Goal: Transaction & Acquisition: Purchase product/service

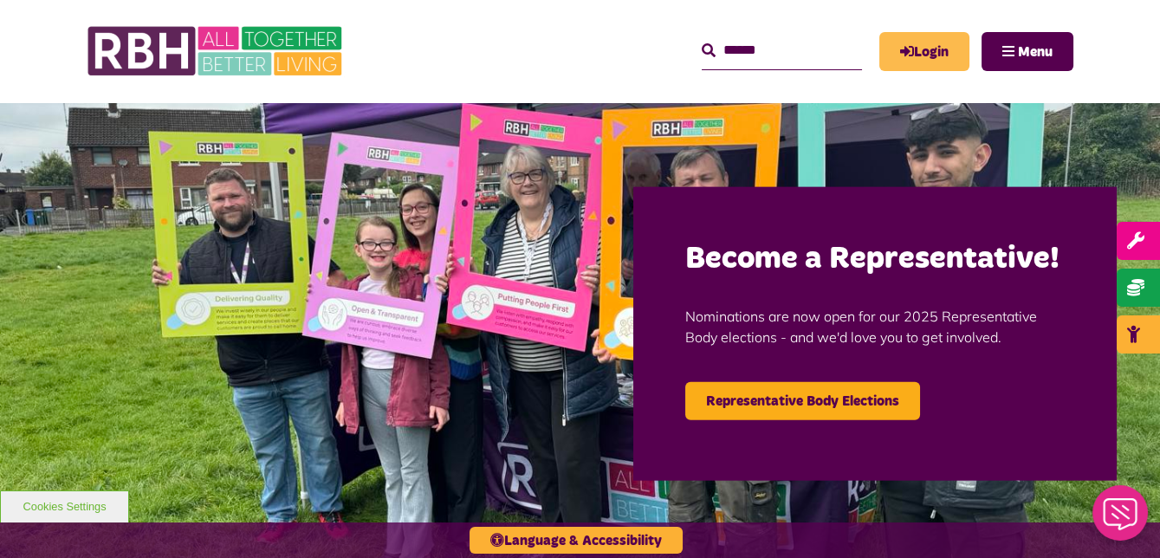
click at [922, 55] on link "Login" at bounding box center [924, 51] width 90 height 39
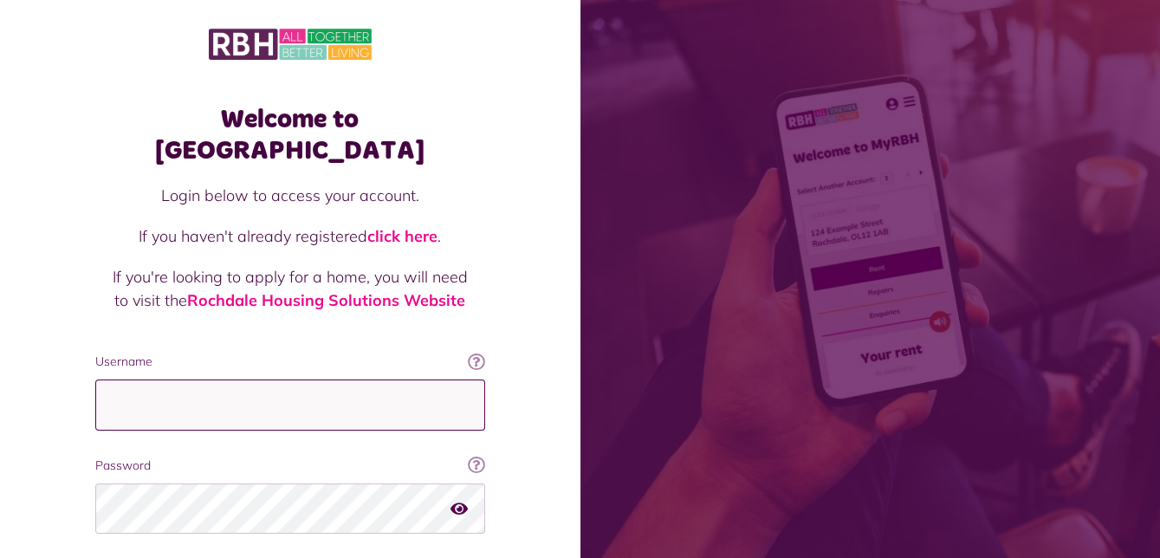
click at [367, 380] on input "Username" at bounding box center [290, 405] width 390 height 51
type input "**********"
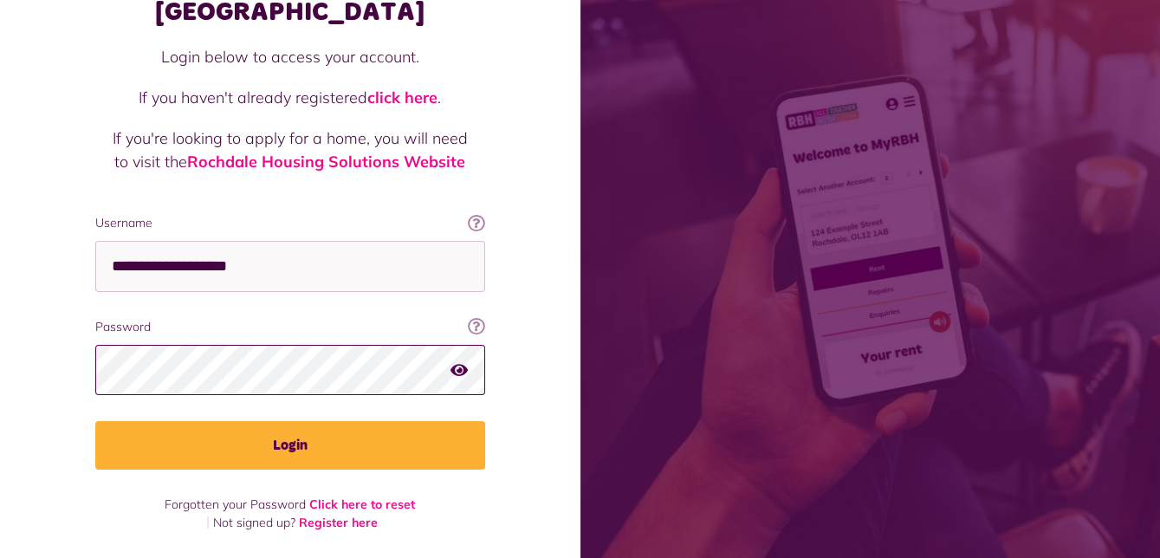
scroll to position [107, 0]
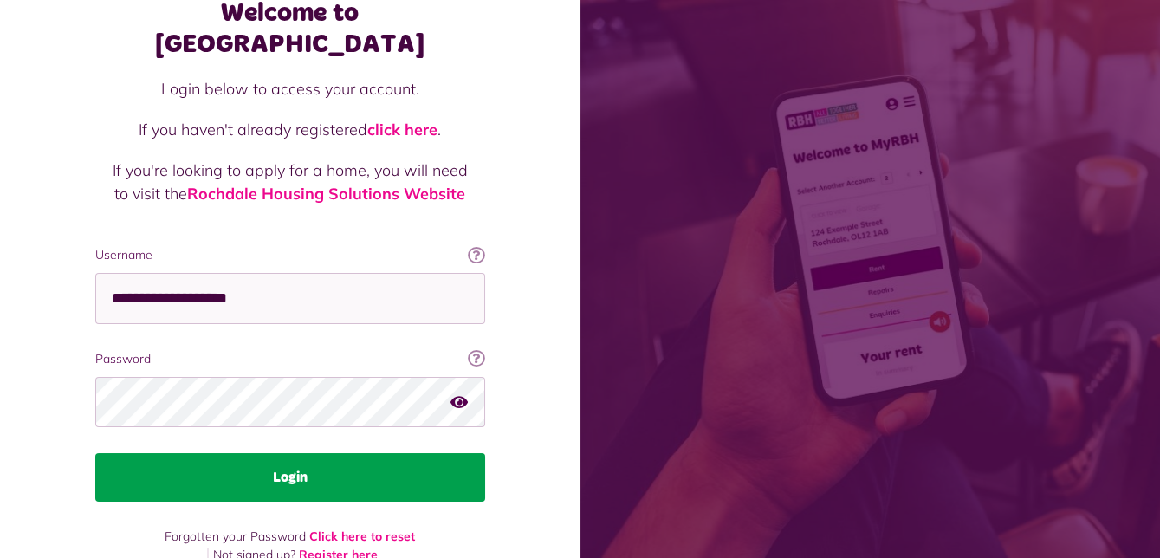
click at [298, 453] on button "Login" at bounding box center [290, 477] width 390 height 49
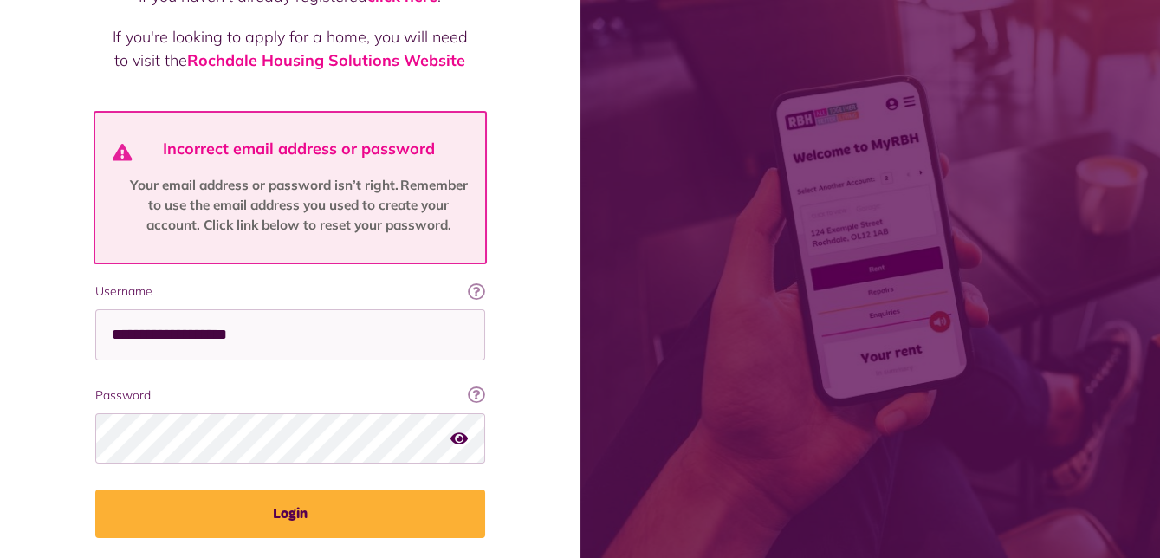
scroll to position [251, 0]
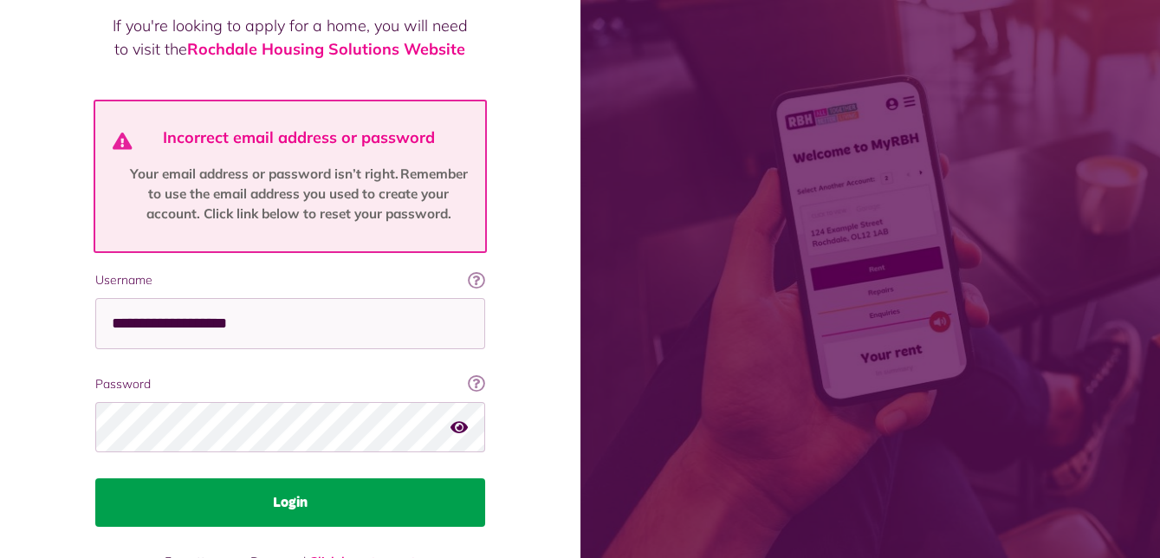
click at [300, 478] on button "Login" at bounding box center [290, 502] width 390 height 49
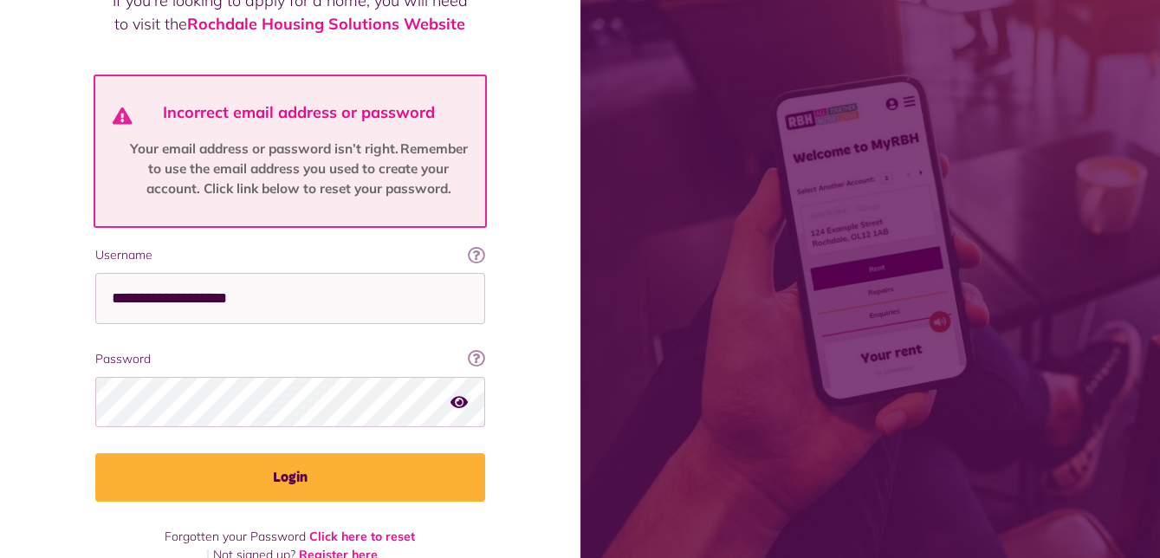
scroll to position [277, 0]
click at [463, 393] on icon "button" at bounding box center [459, 401] width 17 height 16
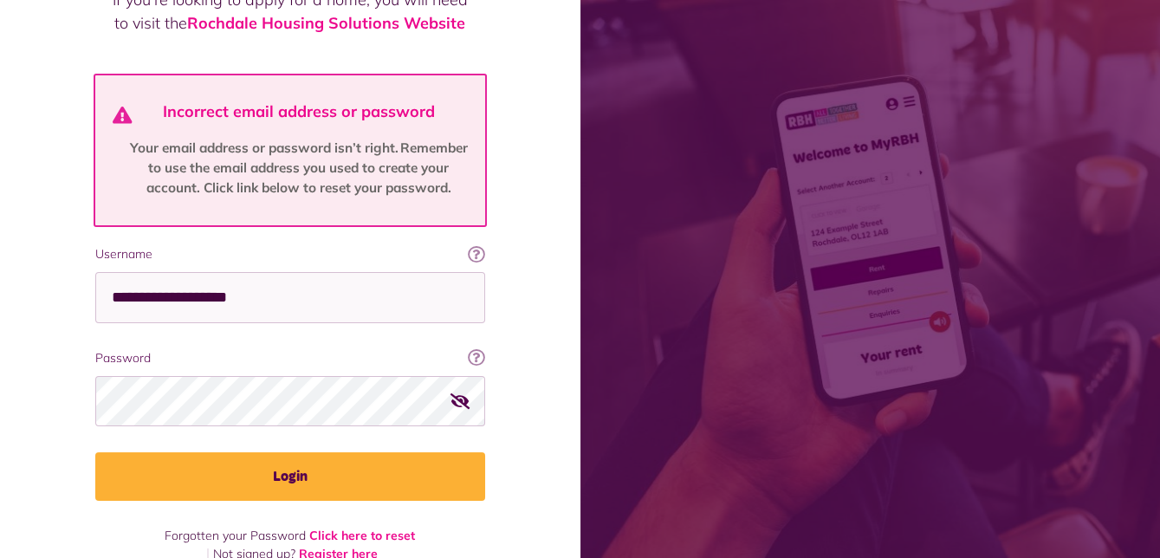
click at [463, 393] on icon "button" at bounding box center [461, 401] width 20 height 16
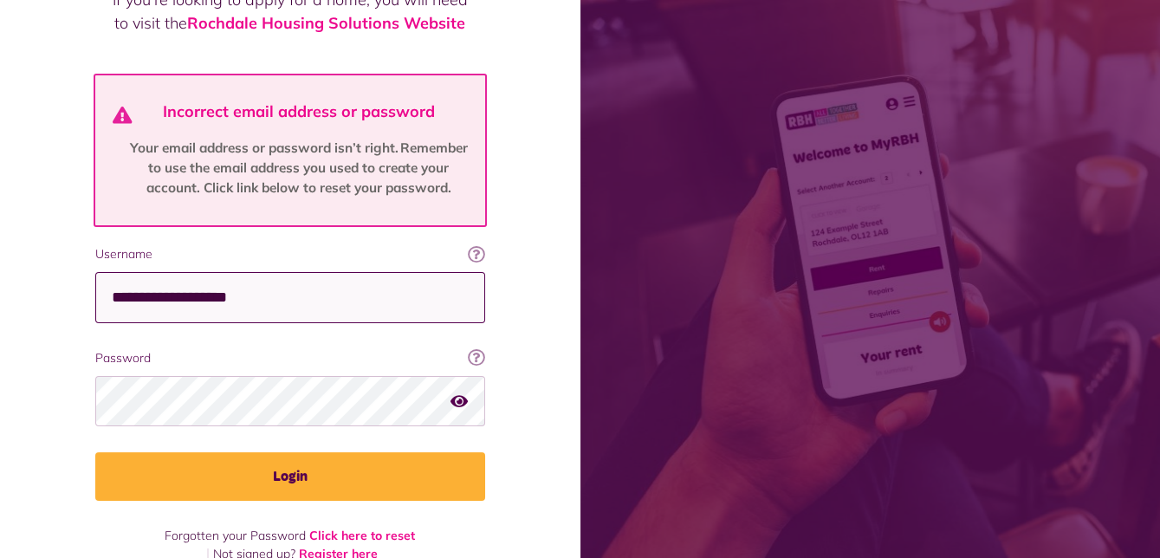
click at [400, 272] on input "**********" at bounding box center [290, 297] width 390 height 51
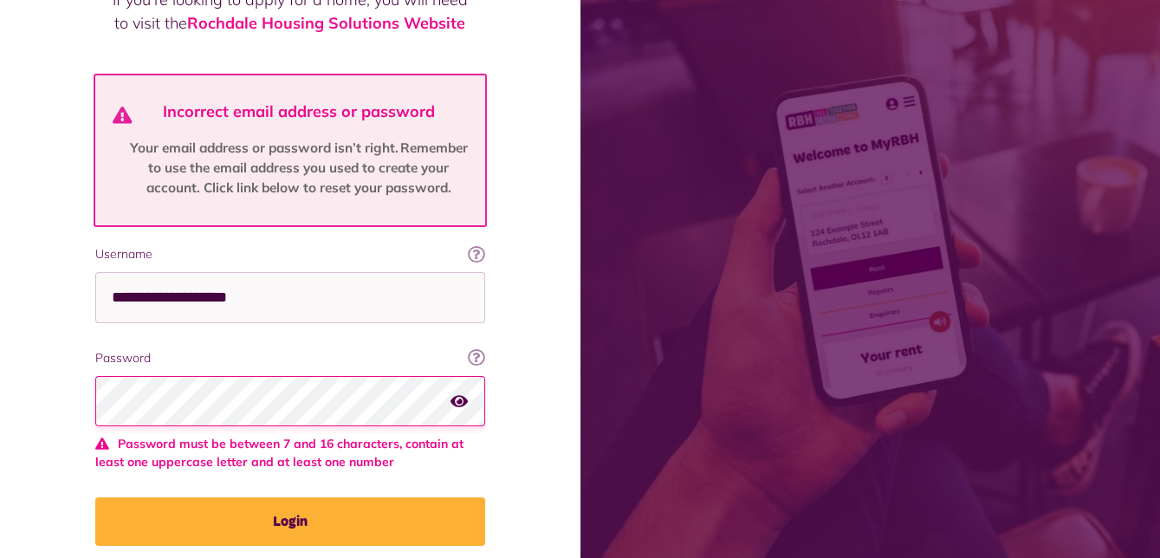
click at [462, 393] on icon "button" at bounding box center [459, 401] width 17 height 16
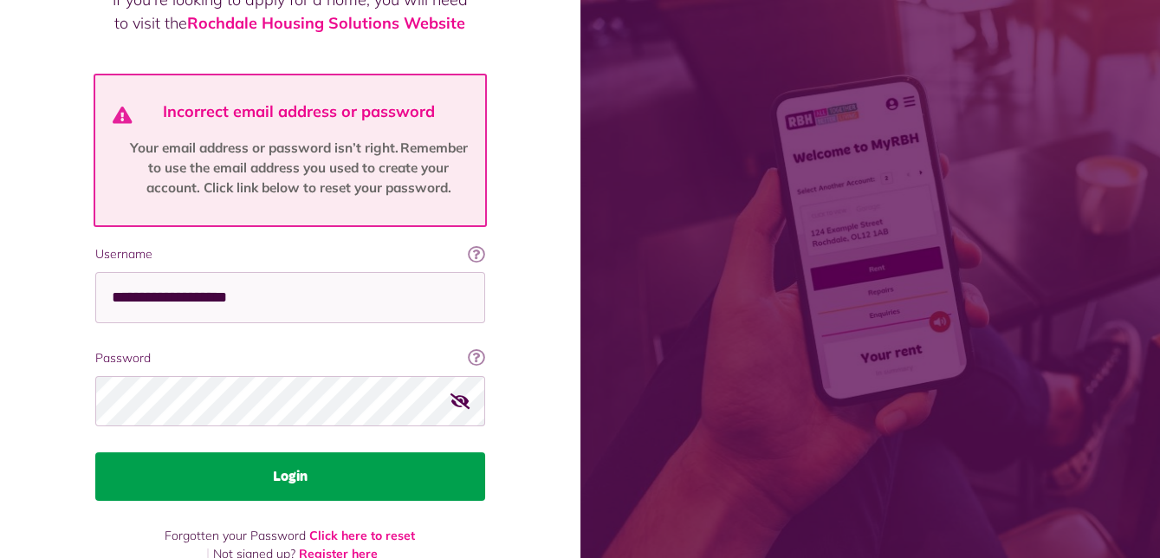
click at [303, 452] on button "Login" at bounding box center [290, 476] width 390 height 49
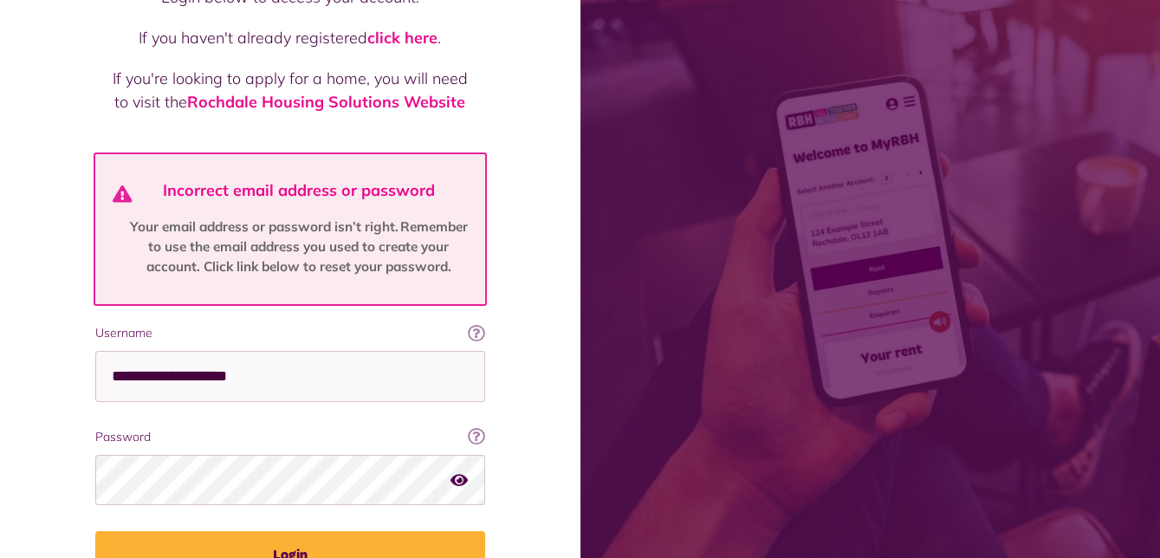
scroll to position [220, 0]
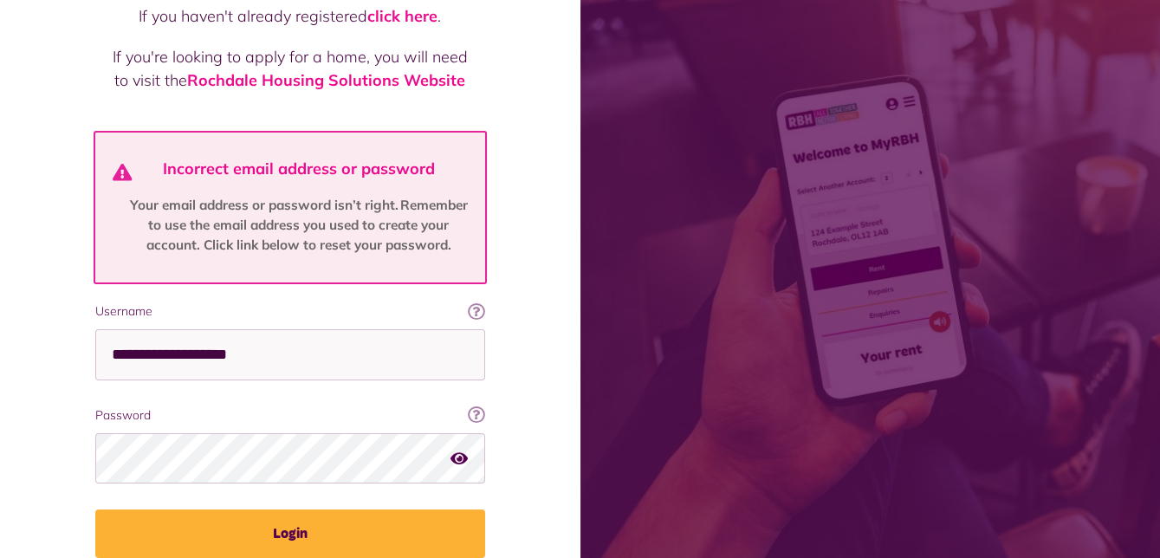
click at [460, 451] on icon "button" at bounding box center [459, 459] width 17 height 16
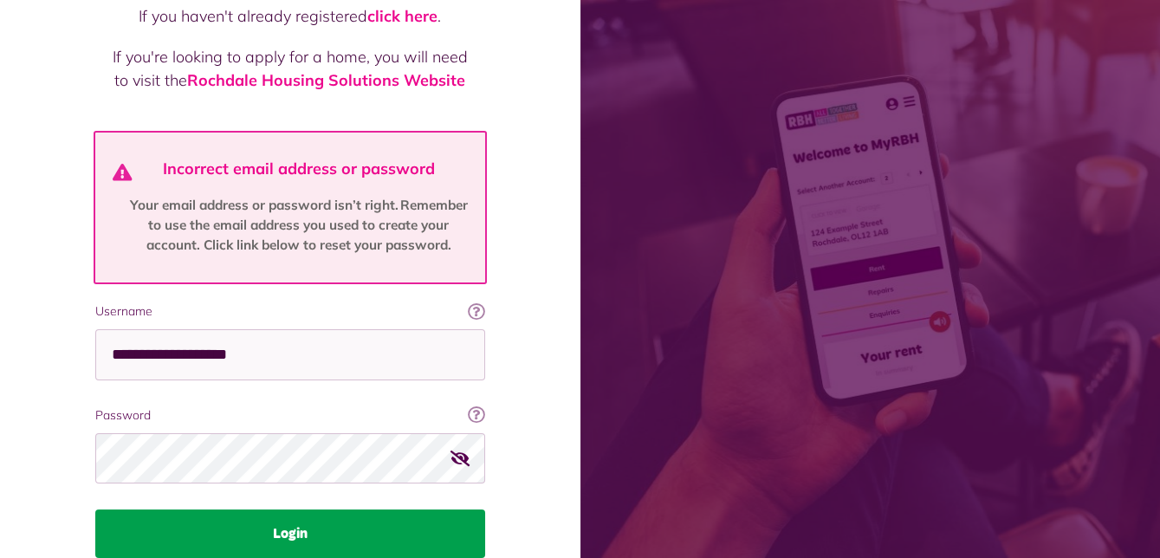
click at [352, 510] on button "Login" at bounding box center [290, 534] width 390 height 49
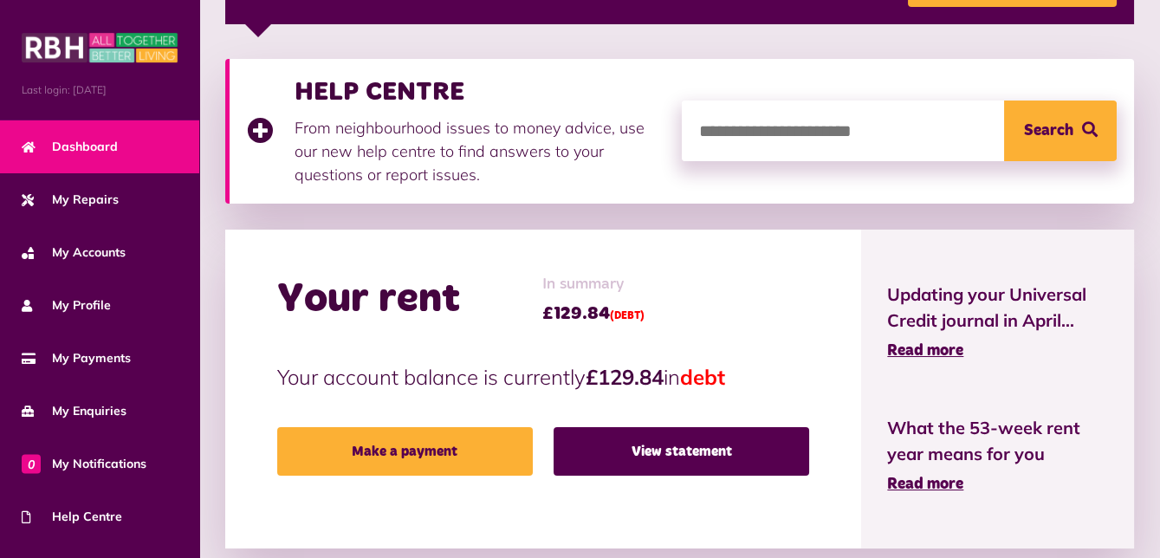
scroll to position [378, 0]
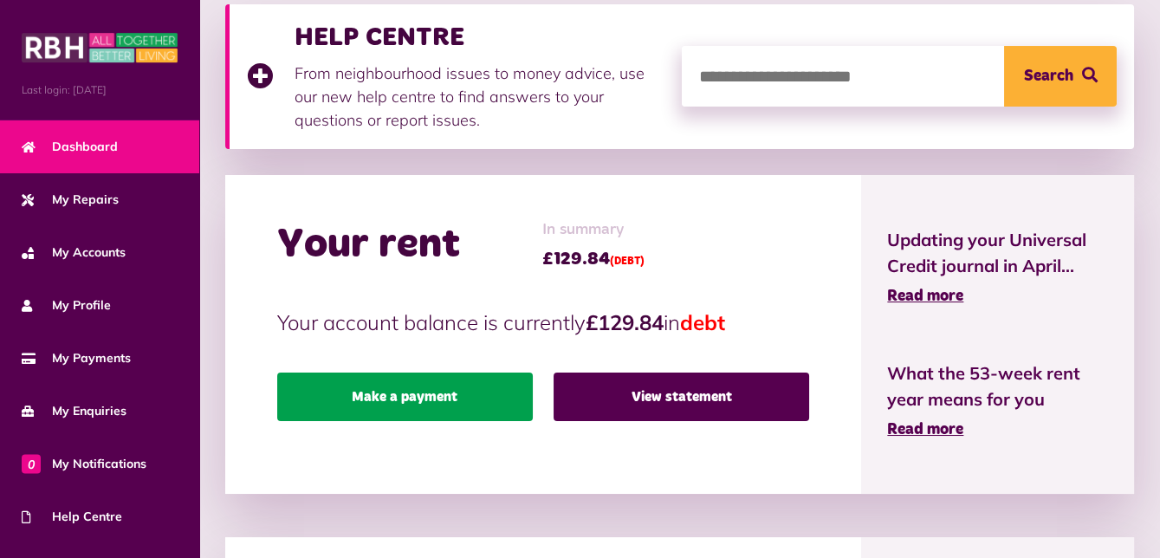
click at [471, 391] on link "Make a payment" at bounding box center [405, 397] width 256 height 49
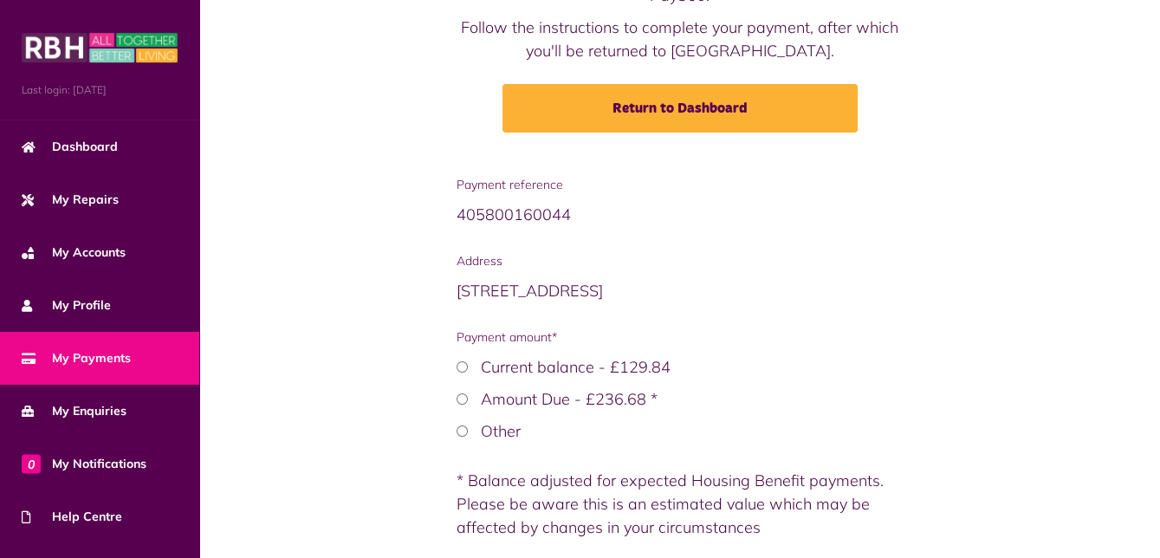
scroll to position [334, 0]
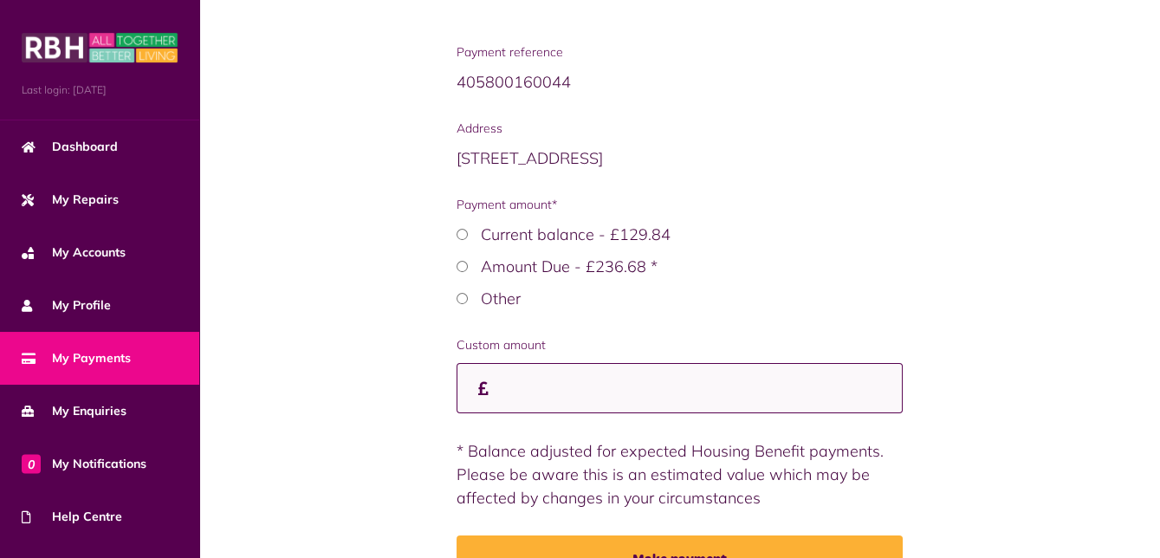
click at [626, 383] on input "Custom amount" at bounding box center [680, 388] width 446 height 51
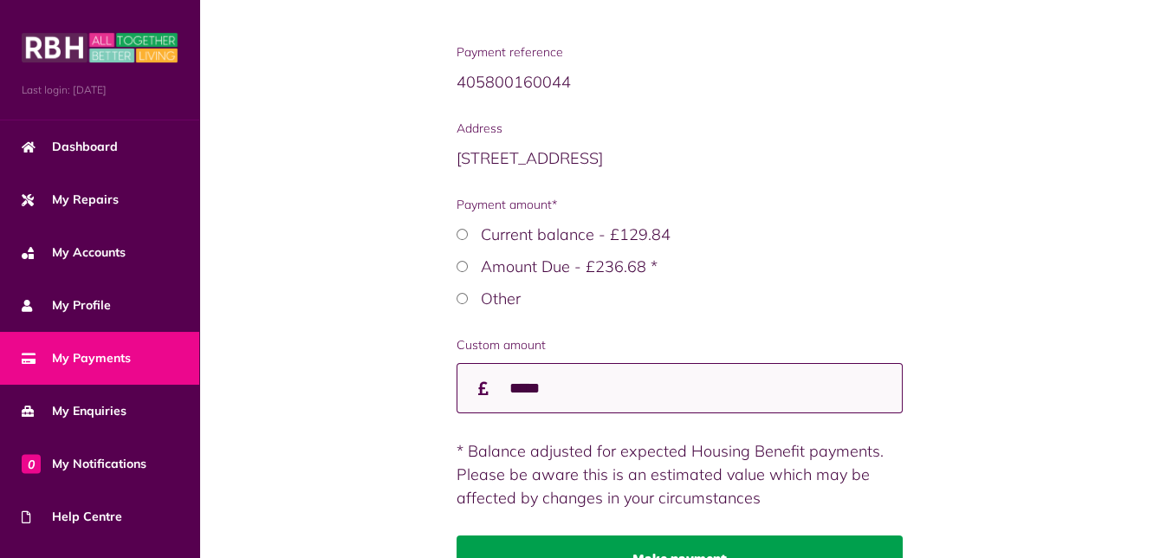
type input "*****"
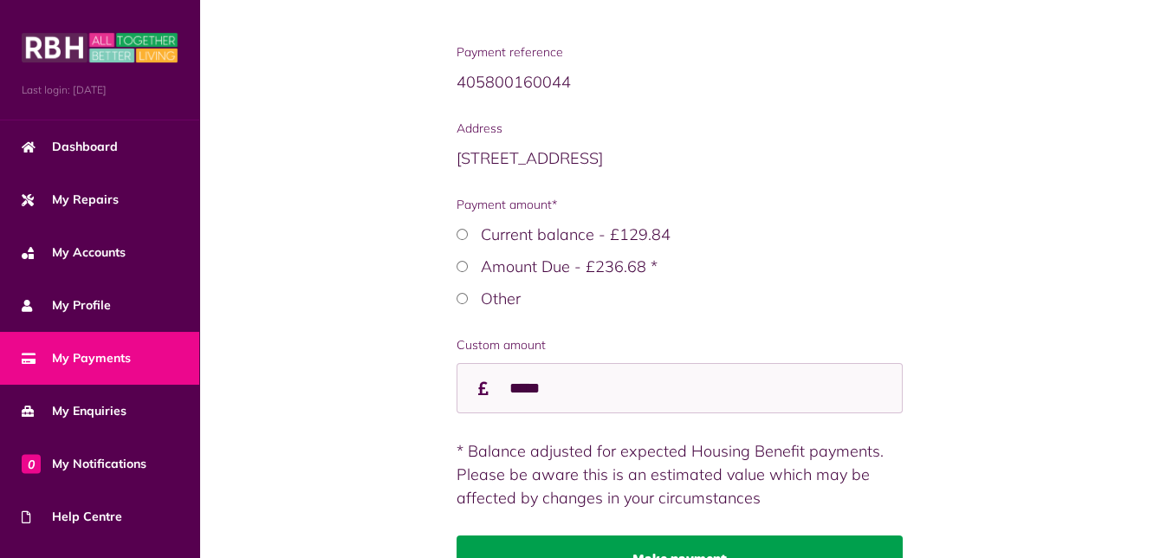
click at [751, 548] on button "Make payment" at bounding box center [680, 559] width 446 height 49
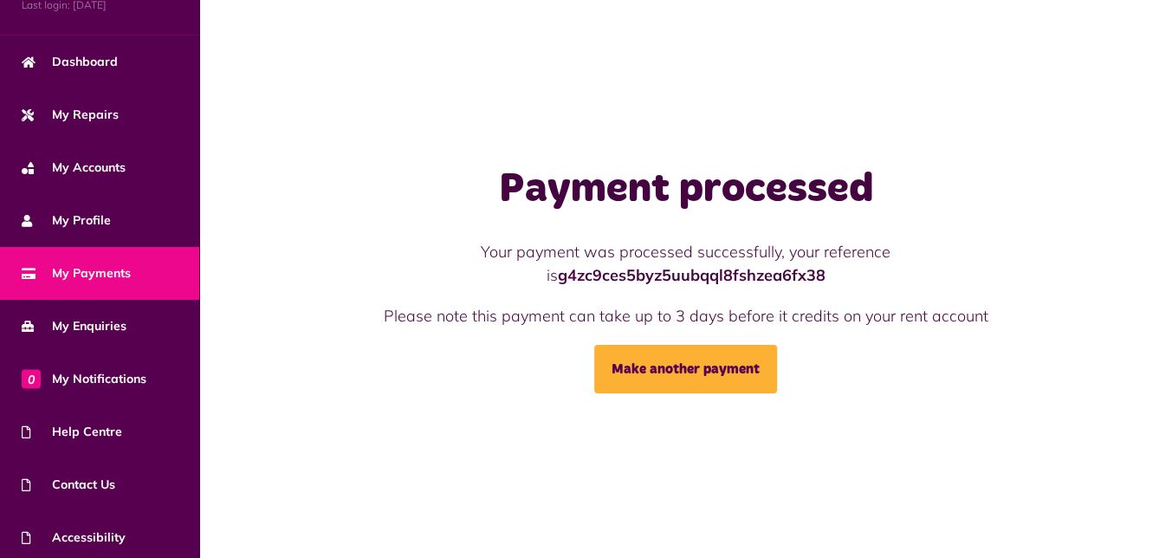
scroll to position [143, 0]
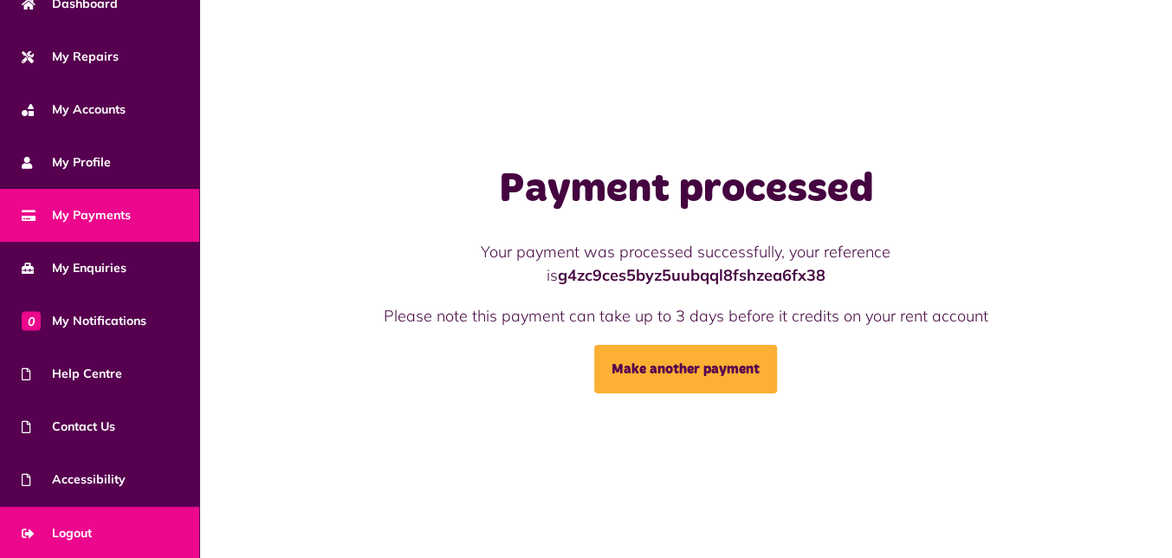
click at [76, 530] on span "Logout" at bounding box center [57, 533] width 70 height 18
